Goal: Task Accomplishment & Management: Manage account settings

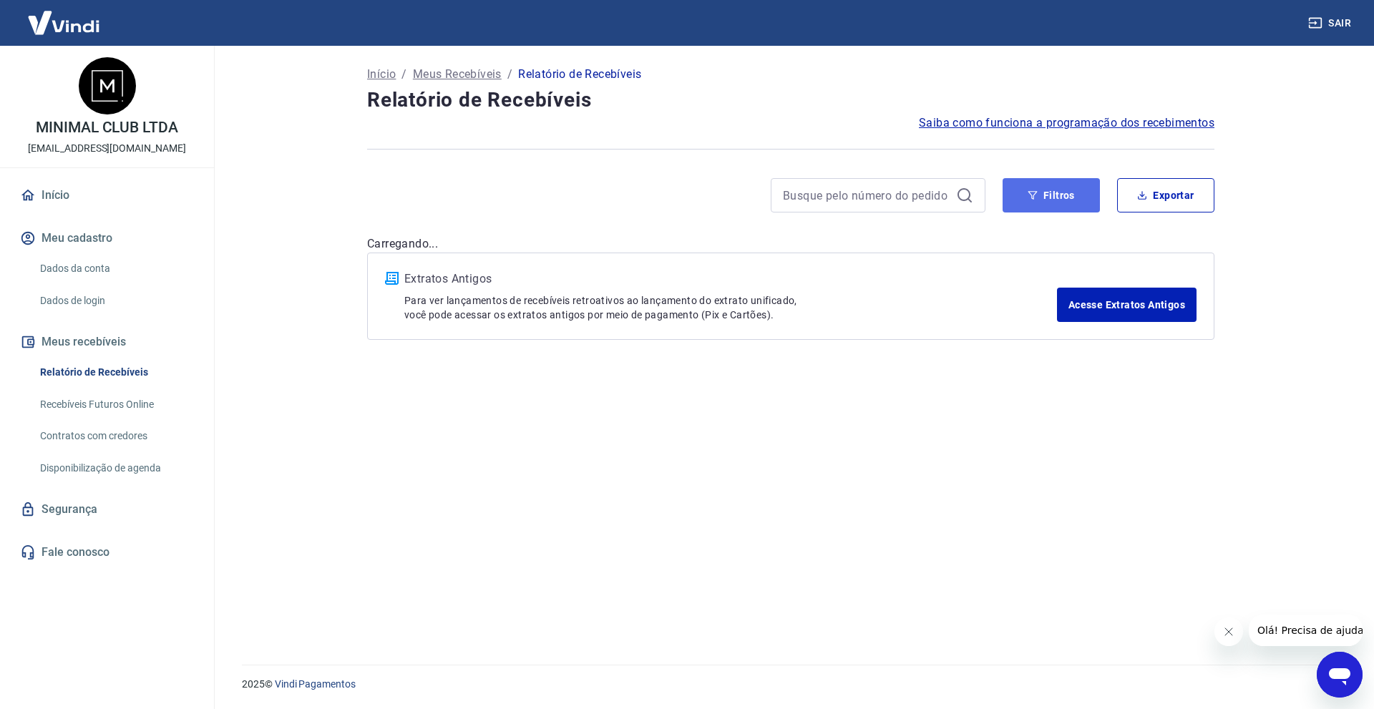
click at [1056, 208] on button "Filtros" at bounding box center [1051, 195] width 97 height 34
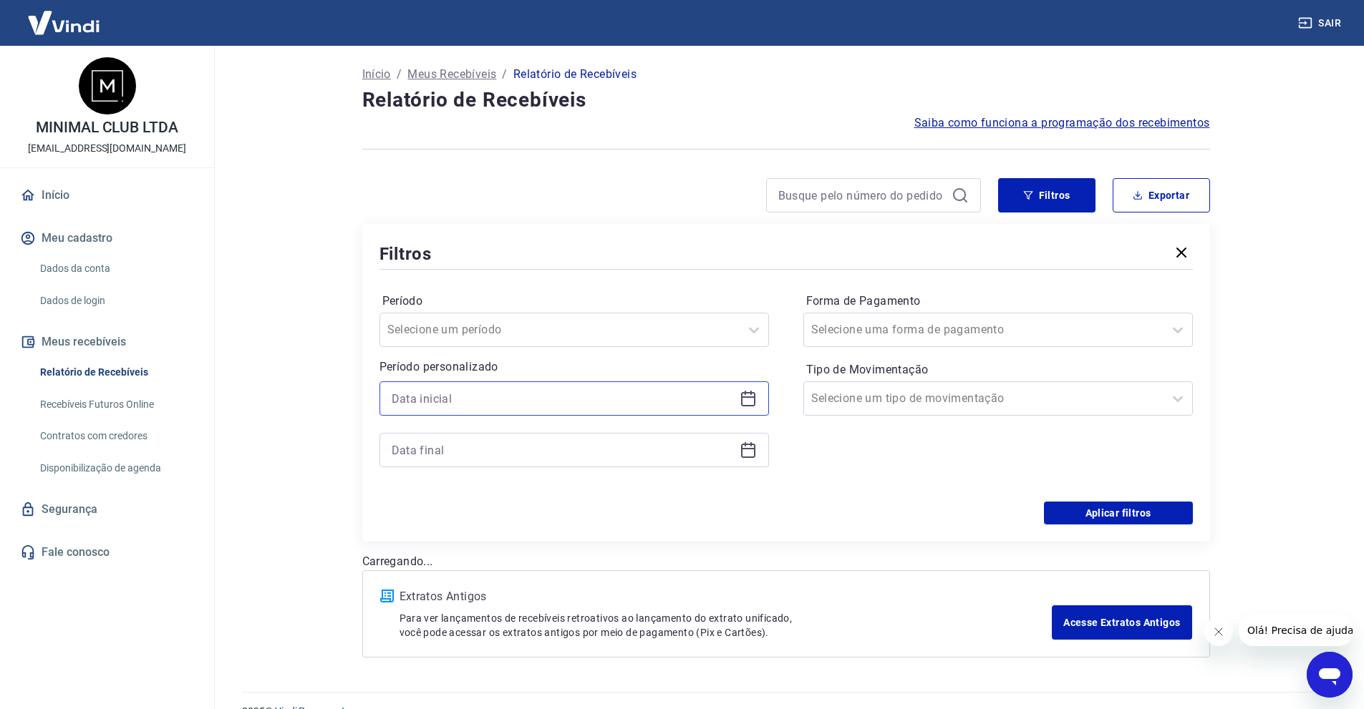
click at [450, 401] on input at bounding box center [563, 398] width 342 height 21
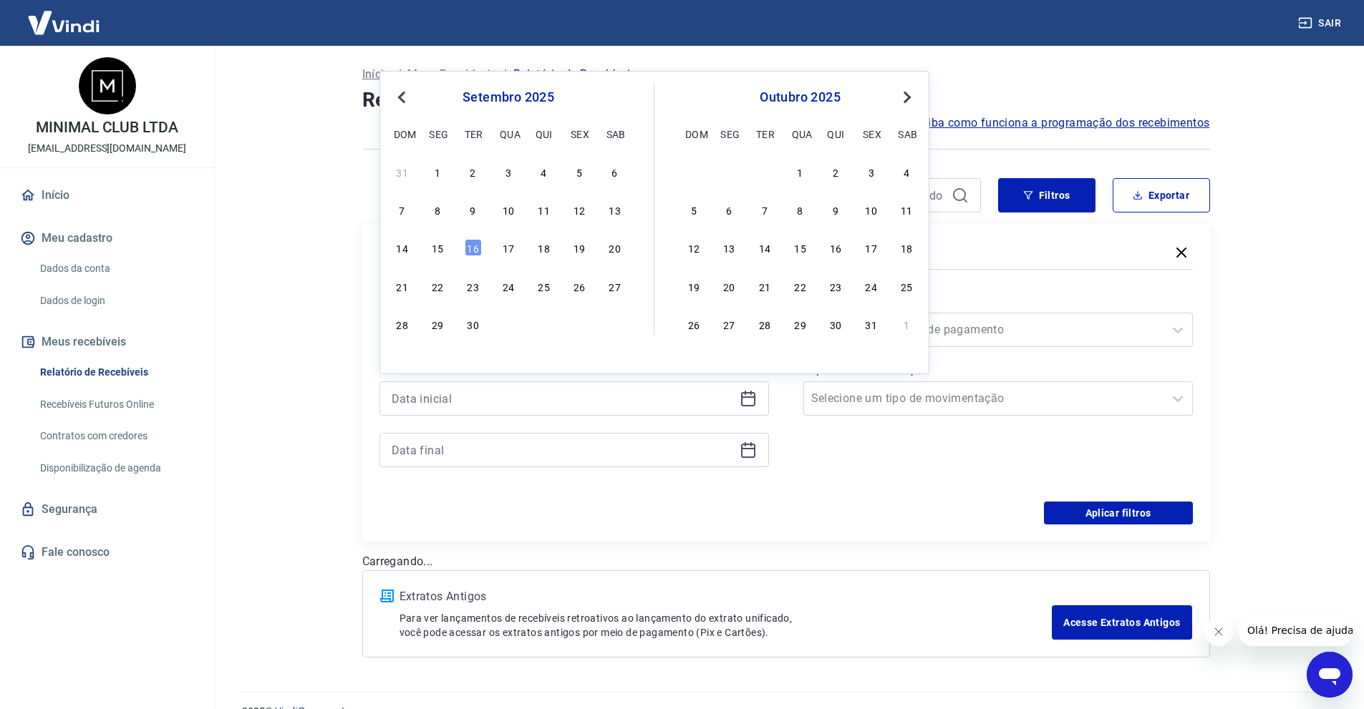
click at [439, 258] on div "14 15 16 17 18 19 20" at bounding box center [508, 248] width 233 height 21
click at [441, 249] on div "15" at bounding box center [437, 247] width 17 height 17
type input "[DATE]"
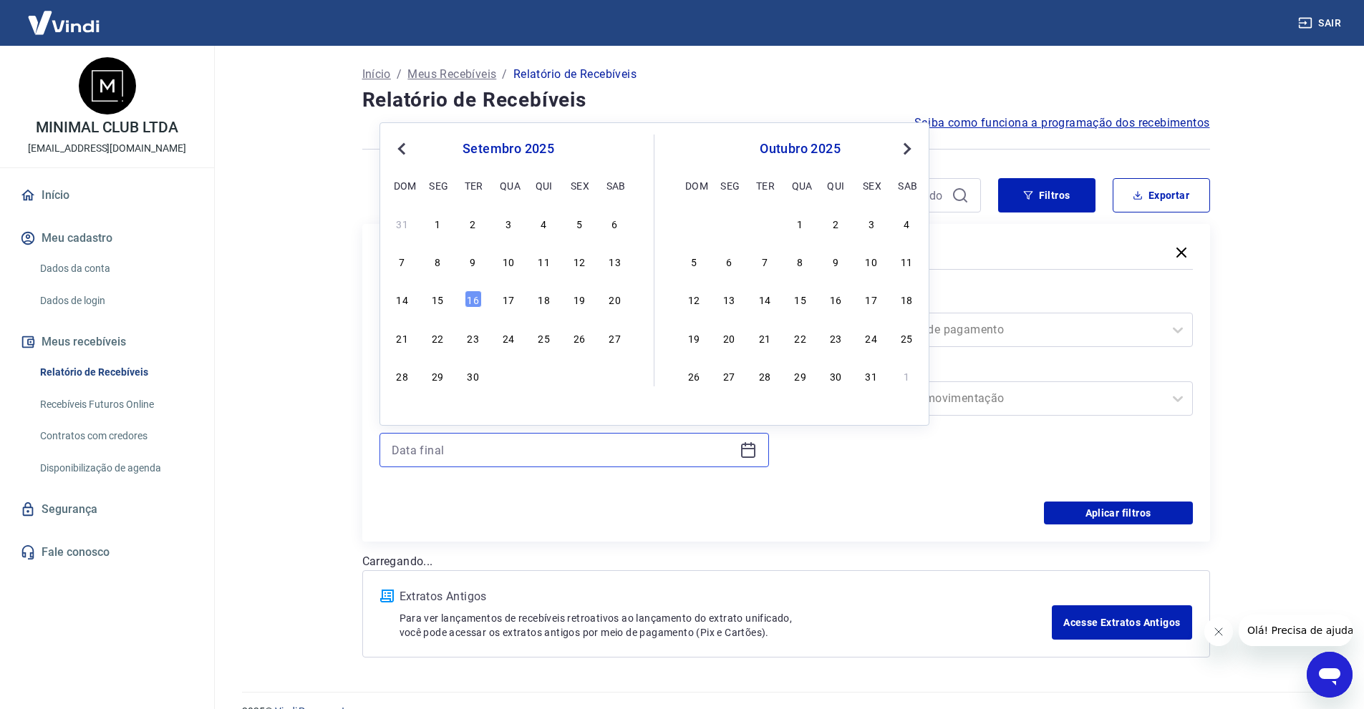
click at [458, 451] on input at bounding box center [563, 450] width 342 height 21
click at [442, 303] on div "15" at bounding box center [437, 299] width 17 height 17
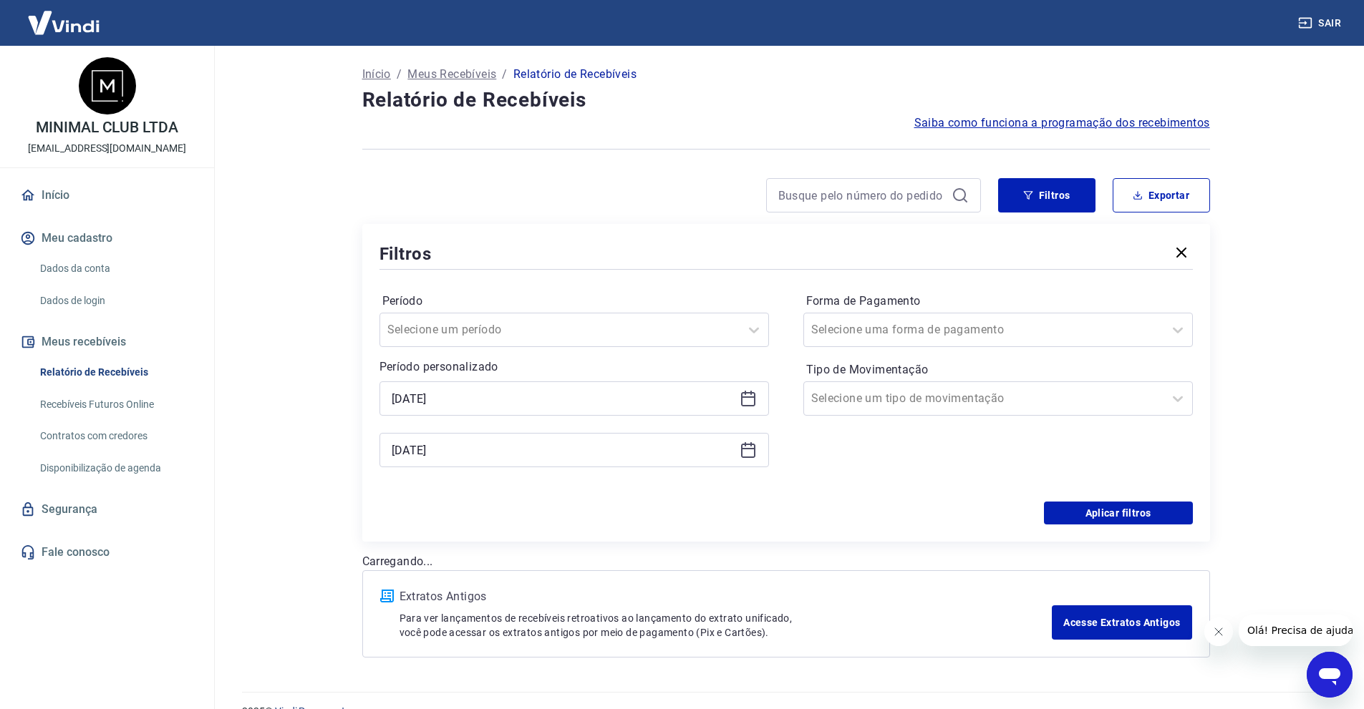
type input "[DATE]"
click at [1115, 513] on button "Aplicar filtros" at bounding box center [1118, 513] width 149 height 23
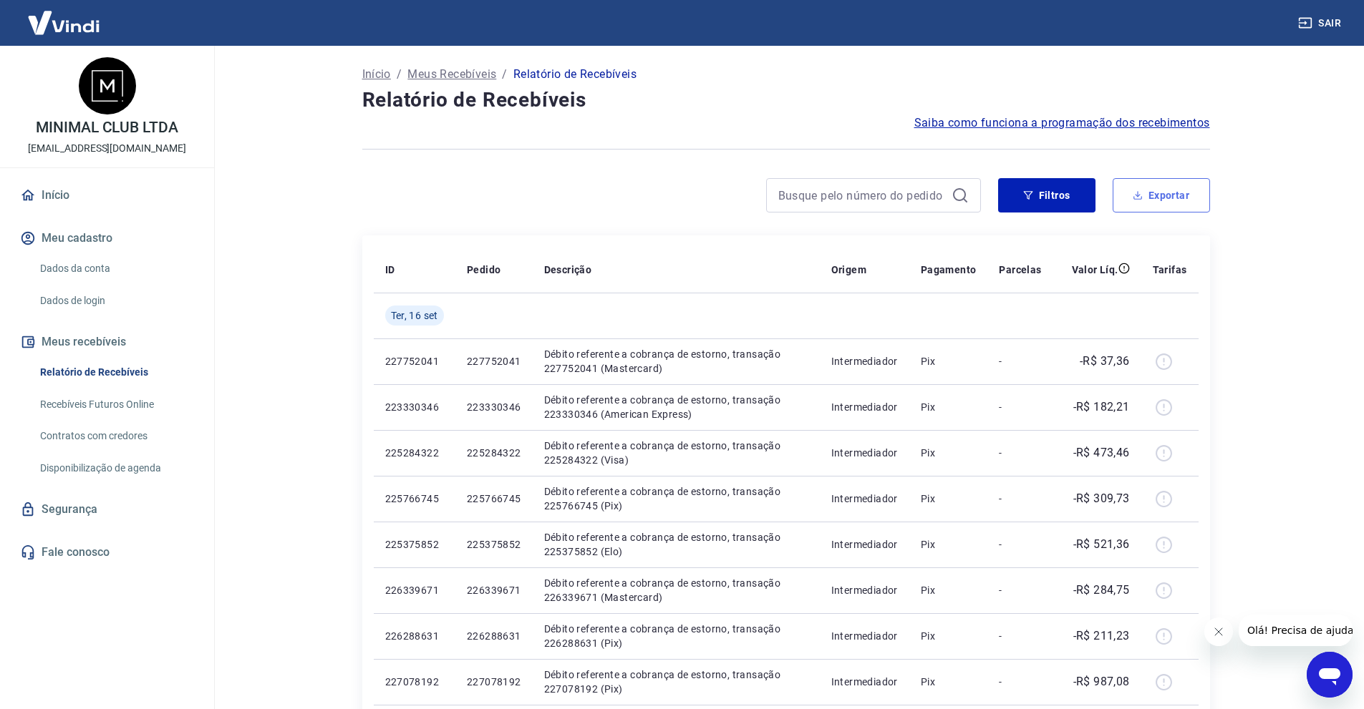
click at [1138, 194] on icon "button" at bounding box center [1137, 194] width 1 height 6
type input "[DATE]"
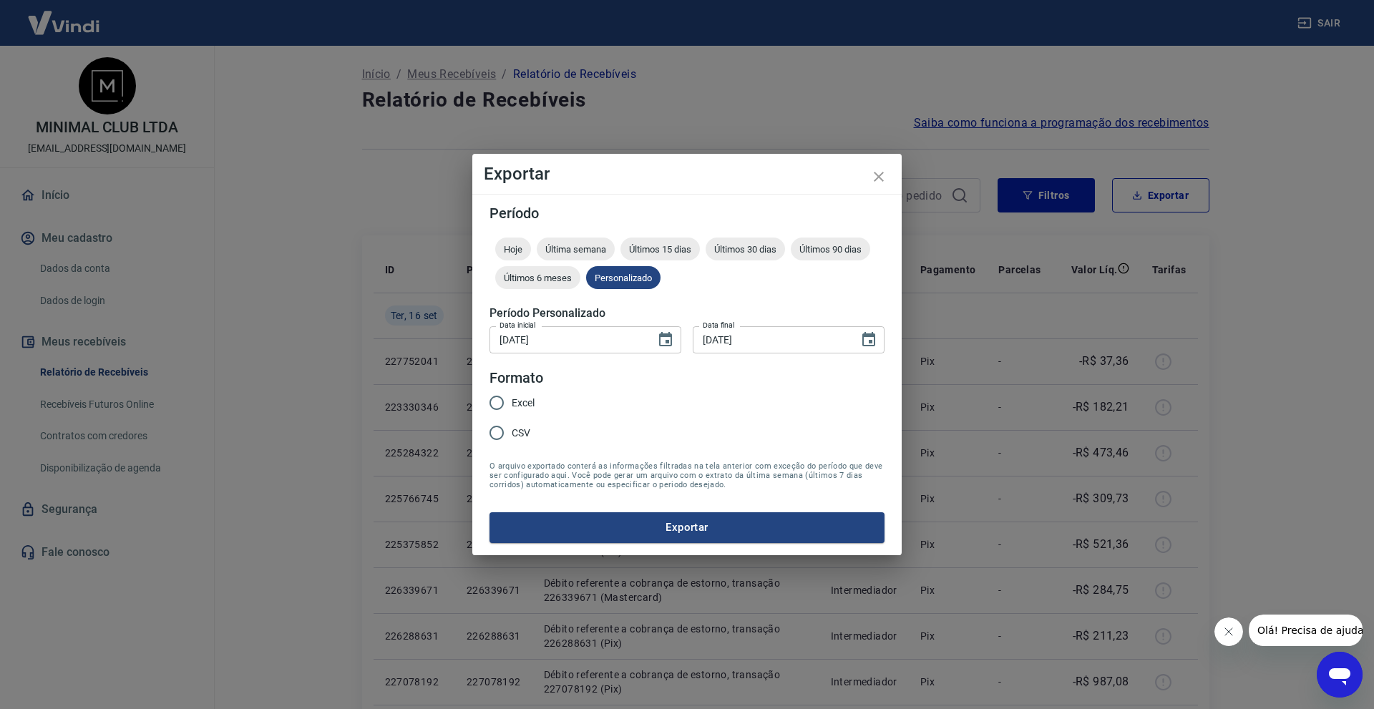
click at [510, 402] on input "Excel" at bounding box center [497, 403] width 30 height 30
radio input "true"
click at [642, 519] on button "Exportar" at bounding box center [687, 528] width 395 height 30
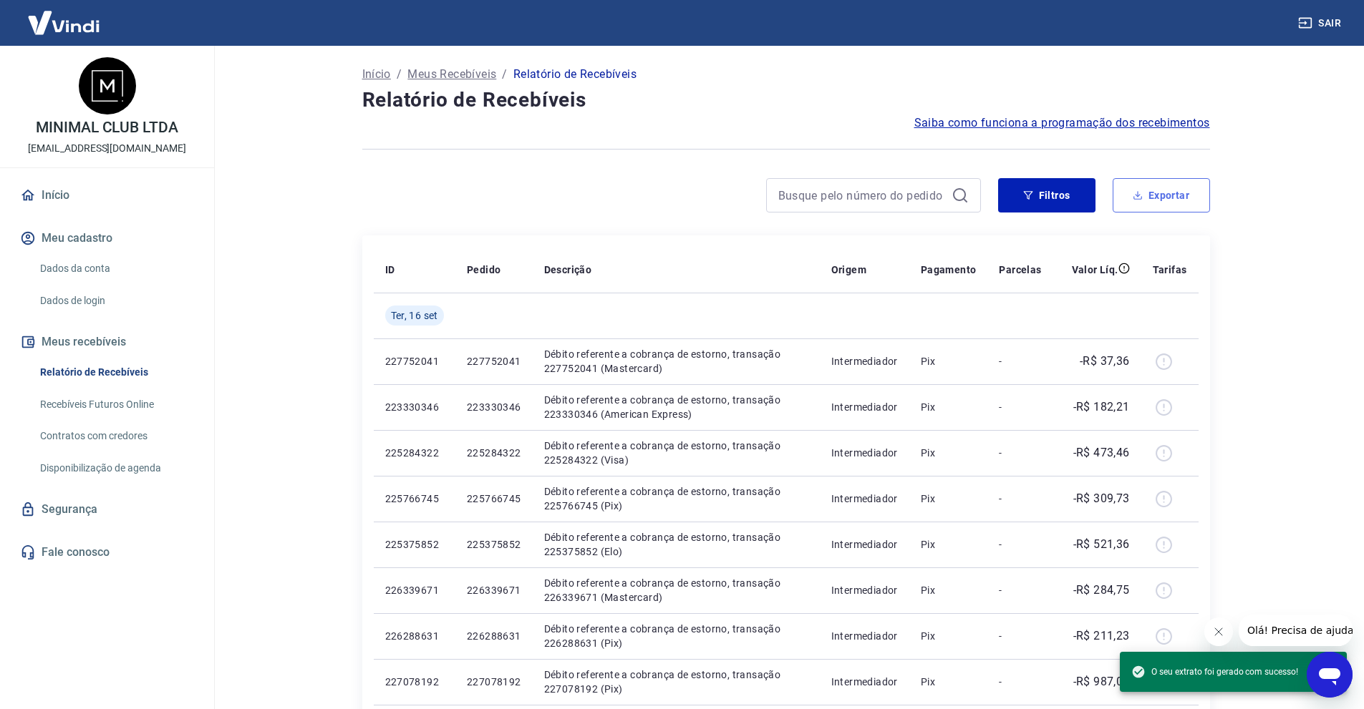
click at [1125, 181] on button "Exportar" at bounding box center [1160, 195] width 97 height 34
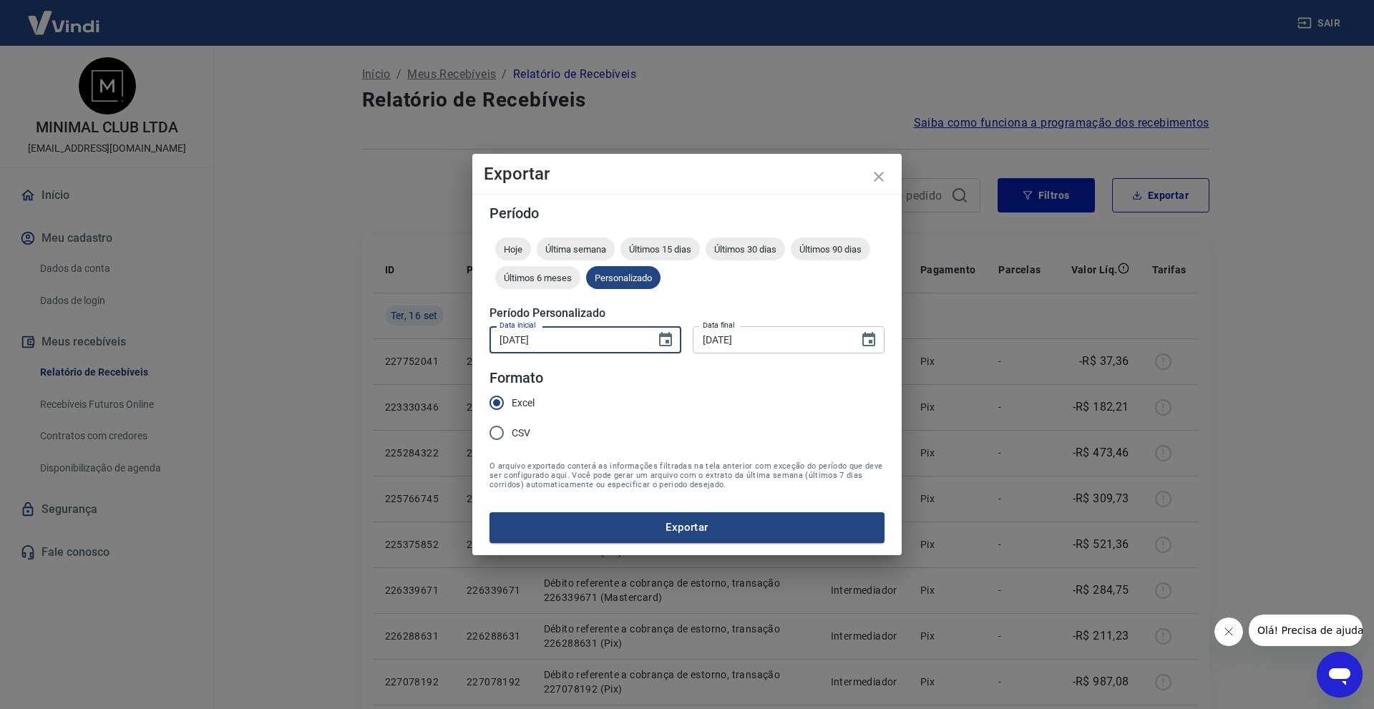
click at [631, 343] on input "[DATE]" at bounding box center [568, 339] width 156 height 26
type input "[DATE]"
click at [634, 369] on form "Período Hoje Última semana Últimos 15 dias Últimos 30 dias Últimos 90 dias Últi…" at bounding box center [687, 374] width 395 height 336
click at [645, 539] on button "Exportar" at bounding box center [687, 528] width 395 height 30
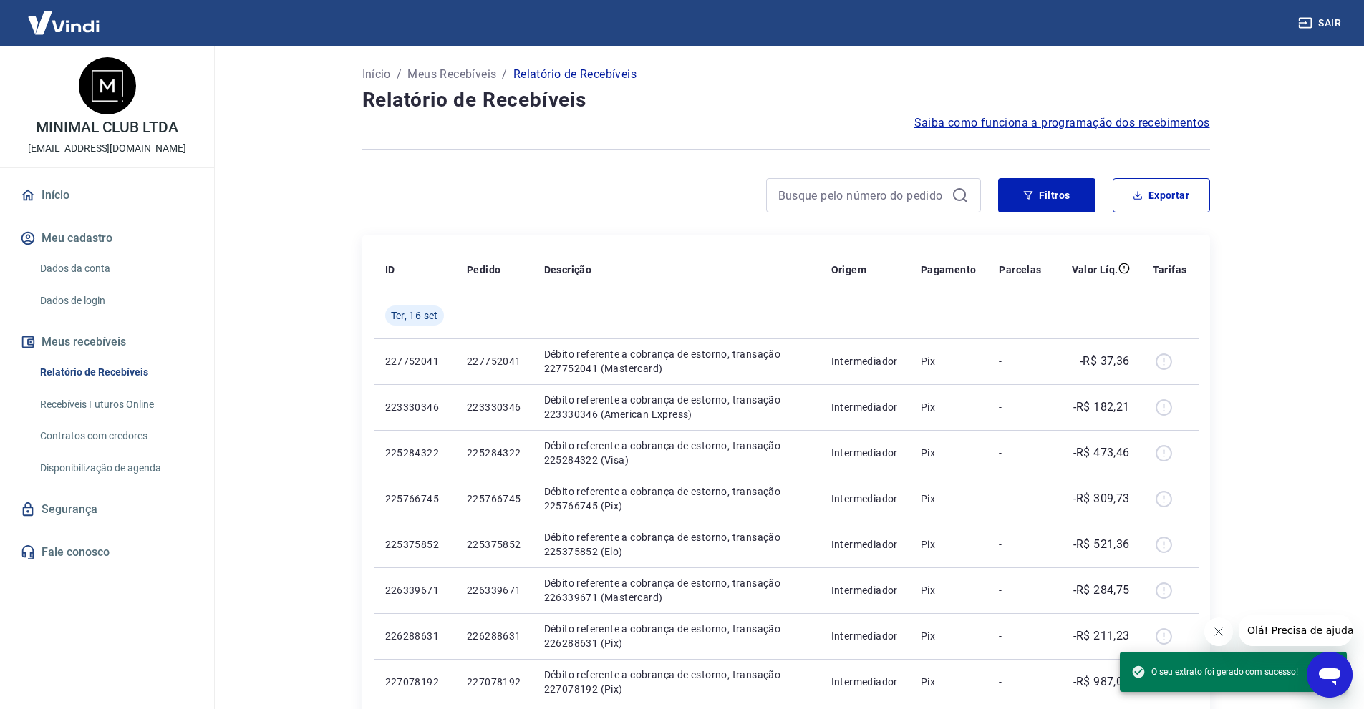
click at [729, 162] on div at bounding box center [786, 149] width 848 height 35
